Goal: Task Accomplishment & Management: Manage account settings

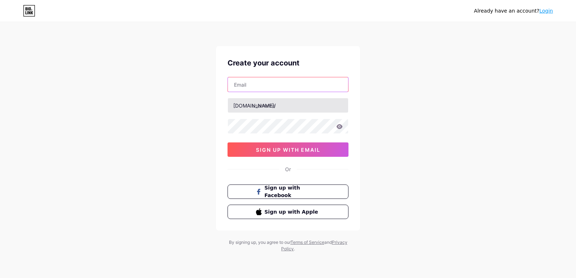
type input "[EMAIL_ADDRESS][DOMAIN_NAME]"
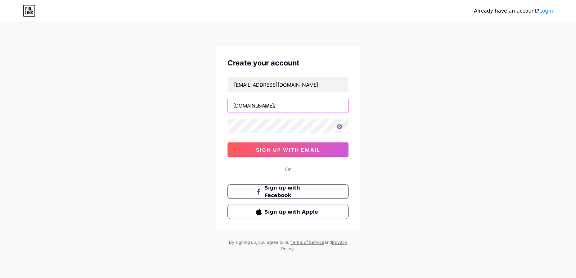
click at [271, 106] on input "text" at bounding box center [288, 105] width 120 height 14
click at [548, 12] on link "Login" at bounding box center [546, 11] width 14 height 6
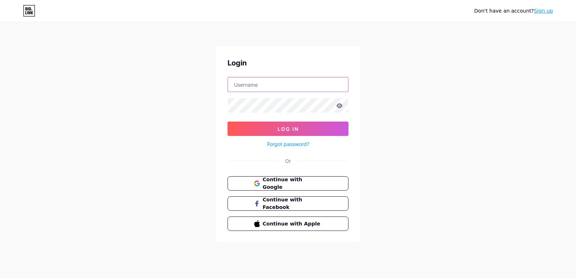
type input "[EMAIL_ADDRESS][DOMAIN_NAME]"
click at [301, 181] on span "Continue with Google" at bounding box center [292, 183] width 60 height 15
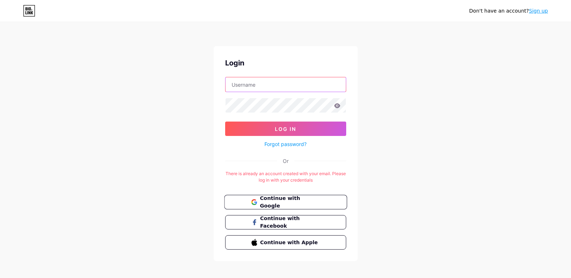
type input "[EMAIL_ADDRESS][DOMAIN_NAME]"
click at [297, 207] on button "Continue with Google" at bounding box center [285, 202] width 123 height 15
